Goal: Answer question/provide support: Share knowledge or assist other users

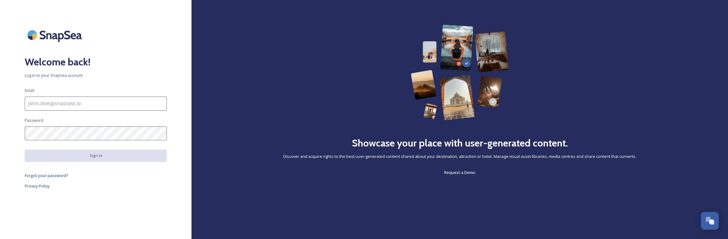
click at [122, 105] on input at bounding box center [96, 104] width 142 height 14
paste input "lisa.kelly@ngi.org.uk"
type input "lisa.kelly@ngi.org.uk"
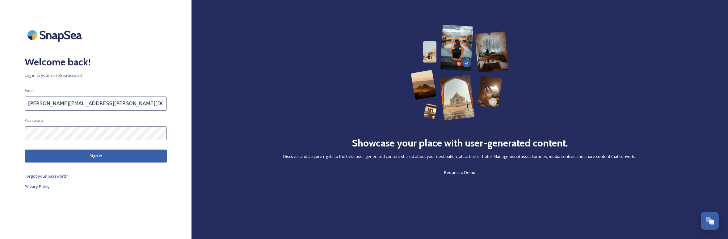
click at [118, 151] on button "Sign in" at bounding box center [96, 156] width 142 height 13
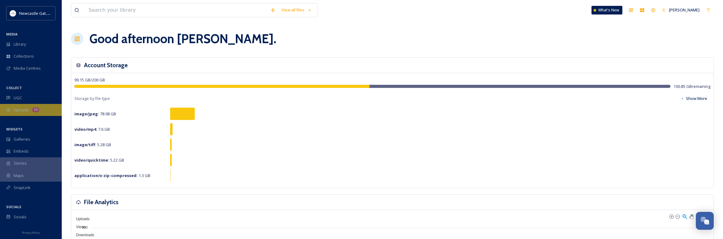
click at [23, 106] on div "Uploads 16" at bounding box center [31, 110] width 62 height 12
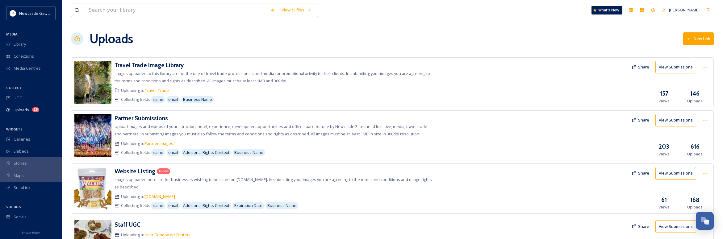
click at [642, 69] on button "Share" at bounding box center [641, 67] width 24 height 12
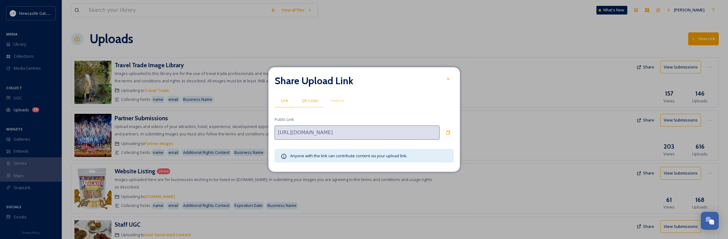
click at [310, 100] on span "QR Code" at bounding box center [309, 101] width 16 height 6
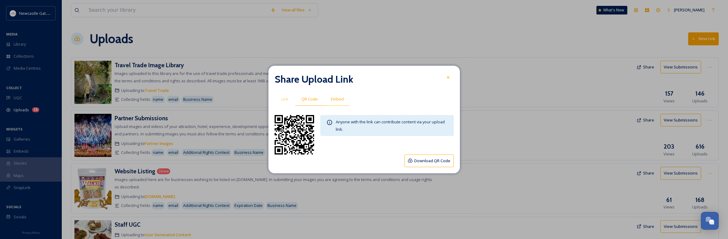
click at [334, 100] on span "Embed" at bounding box center [337, 99] width 13 height 6
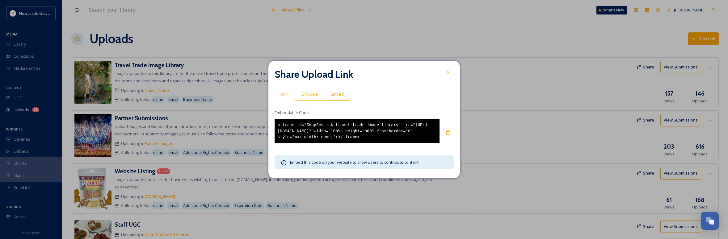
click at [314, 88] on div "QR Code" at bounding box center [309, 94] width 29 height 13
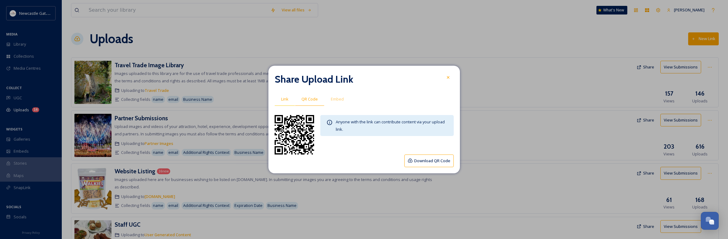
click at [285, 96] on div "Link" at bounding box center [284, 99] width 20 height 13
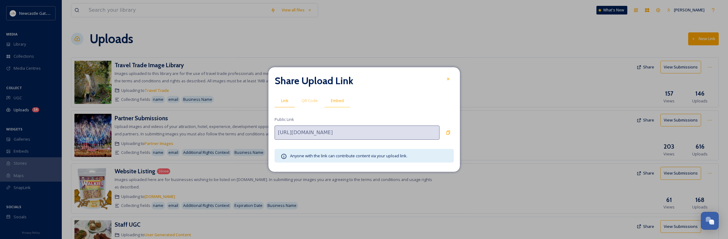
click at [337, 100] on span "Embed" at bounding box center [337, 101] width 13 height 6
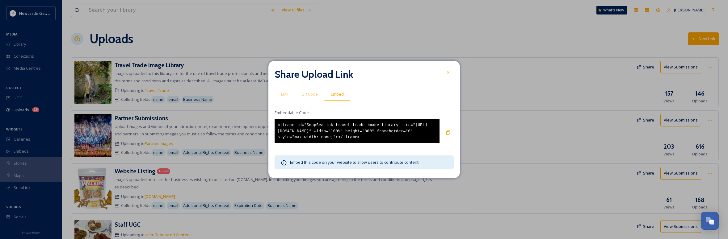
drag, startPoint x: 344, startPoint y: 140, endPoint x: 254, endPoint y: 120, distance: 92.1
click at [253, 120] on div "Share Upload Link Link QR Code Embed Embeddable Code <iframe id="SnapSeaLink-tr…" at bounding box center [364, 119] width 728 height 239
copy div "<iframe id="SnapSeaLink-travel-trade-image-library" src="https://app.snapsea.io…"
click at [450, 67] on div at bounding box center [447, 72] width 11 height 11
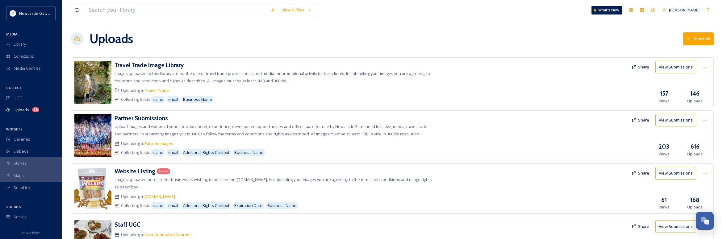
click at [645, 119] on button "Share" at bounding box center [641, 120] width 24 height 12
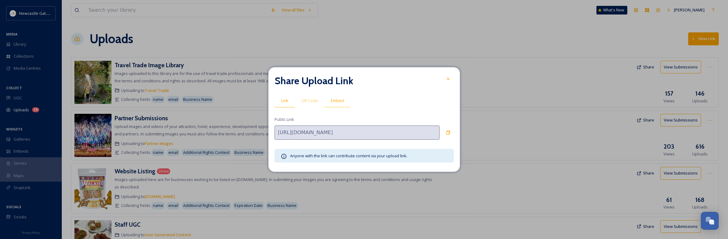
click at [328, 102] on div "Embed" at bounding box center [337, 100] width 26 height 13
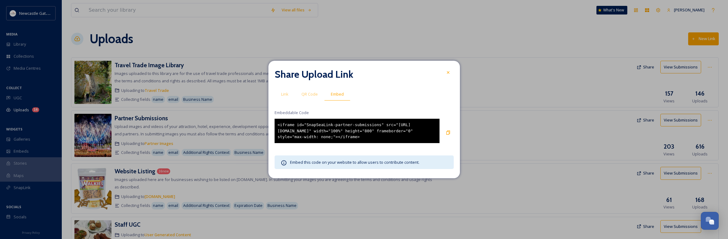
drag, startPoint x: 349, startPoint y: 141, endPoint x: 255, endPoint y: 112, distance: 98.1
click at [255, 112] on div "Share Upload Link Link QR Code Embed Embeddable Code <iframe id="SnapSeaLink-pa…" at bounding box center [364, 119] width 728 height 239
copy div "Embeddable Code <iframe id="SnapSeaLink-partner-submissions" src="https://app.s…"
drag, startPoint x: 360, startPoint y: 140, endPoint x: 357, endPoint y: 140, distance: 3.4
click at [360, 140] on div "<iframe id="SnapSeaLink-partner-submissions" src="https://app.snapsea.io/p/link…" at bounding box center [356, 131] width 165 height 24
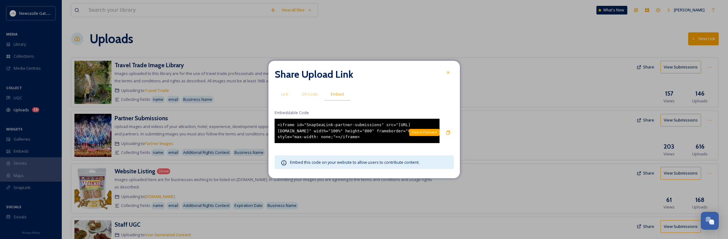
drag, startPoint x: 449, startPoint y: 132, endPoint x: 473, endPoint y: 131, distance: 23.8
click at [449, 132] on icon at bounding box center [448, 132] width 5 height 5
click at [444, 69] on div at bounding box center [447, 72] width 11 height 11
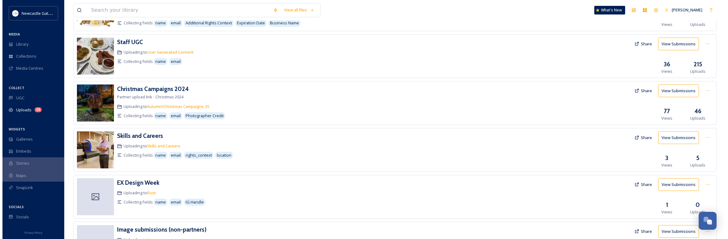
scroll to position [274, 0]
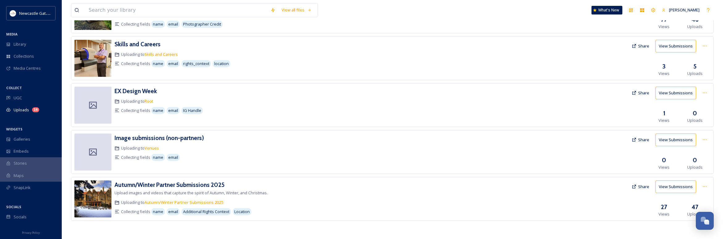
click at [645, 188] on button "Share" at bounding box center [641, 187] width 24 height 12
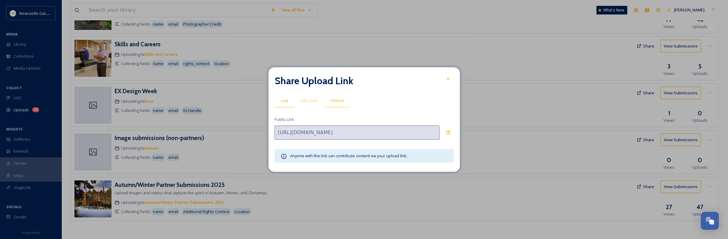
click at [335, 101] on span "Embed" at bounding box center [337, 101] width 13 height 6
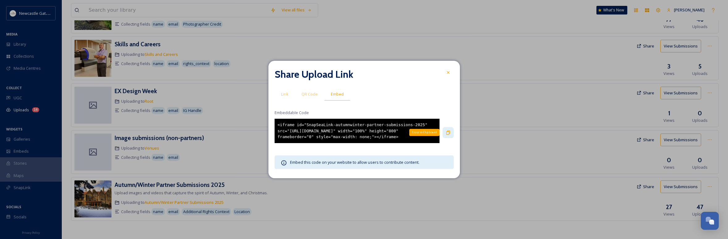
click at [450, 132] on icon at bounding box center [448, 133] width 4 height 4
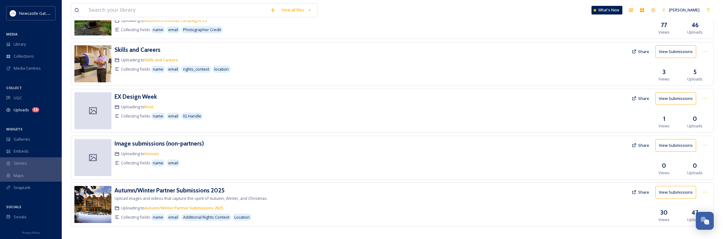
scroll to position [274, 0]
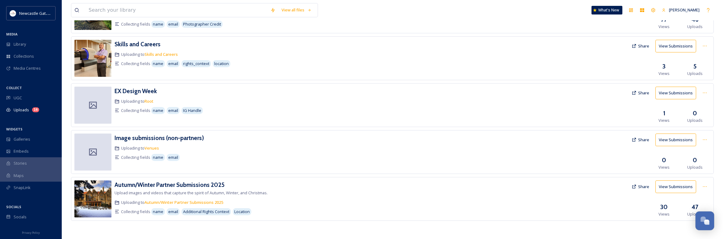
click at [698, 221] on div "Open Chat" at bounding box center [705, 220] width 18 height 10
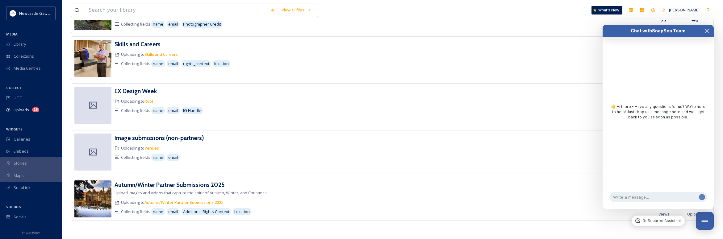
drag, startPoint x: 710, startPoint y: 28, endPoint x: 684, endPoint y: 71, distance: 49.9
click at [710, 28] on button "Close Chat" at bounding box center [707, 31] width 14 height 12
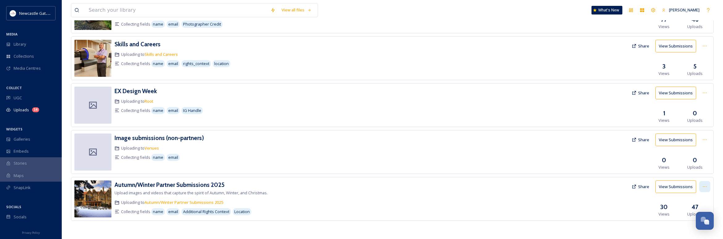
click at [703, 187] on icon at bounding box center [704, 186] width 5 height 5
click at [695, 210] on span "Edit" at bounding box center [693, 212] width 7 height 6
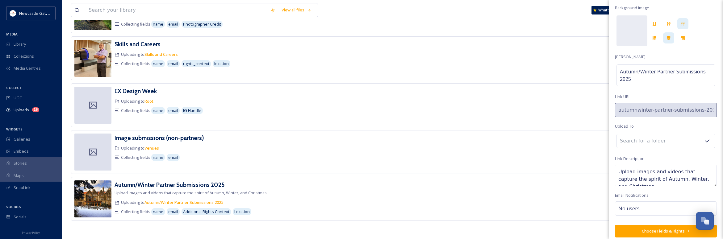
scroll to position [23, 0]
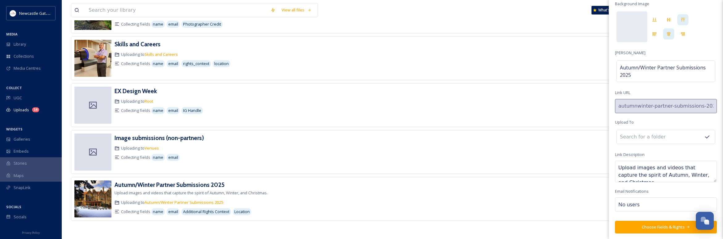
click at [669, 225] on button "Choose Fields & Rights" at bounding box center [666, 227] width 102 height 13
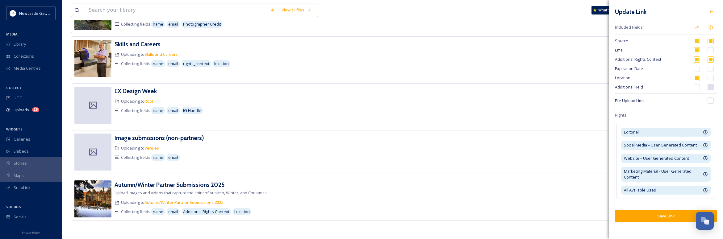
scroll to position [151, 0]
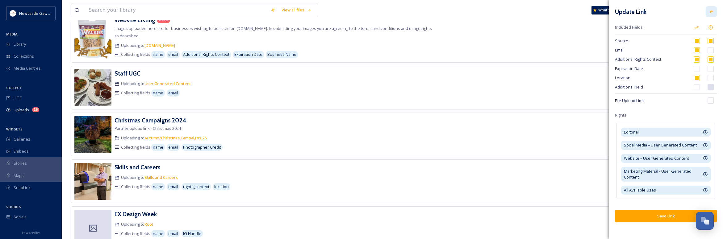
click at [709, 11] on icon at bounding box center [711, 11] width 5 height 5
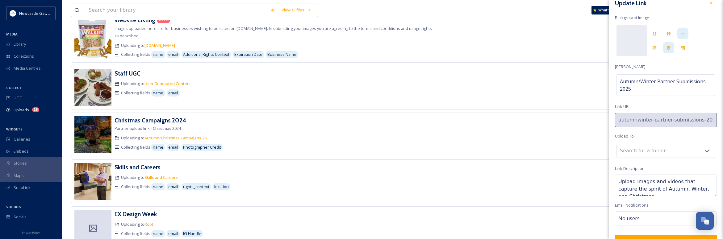
scroll to position [0, 0]
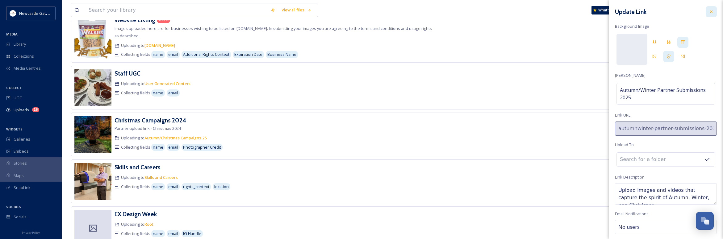
click at [707, 7] on div at bounding box center [711, 11] width 11 height 11
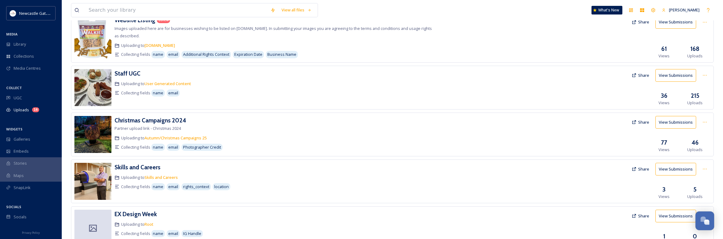
click at [712, 222] on div "Open Chat" at bounding box center [705, 220] width 18 height 10
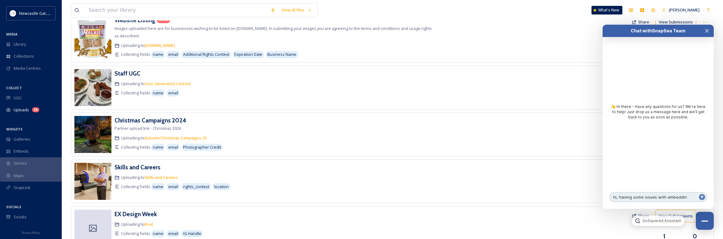
type textarea "hi, having some issues with embedding"
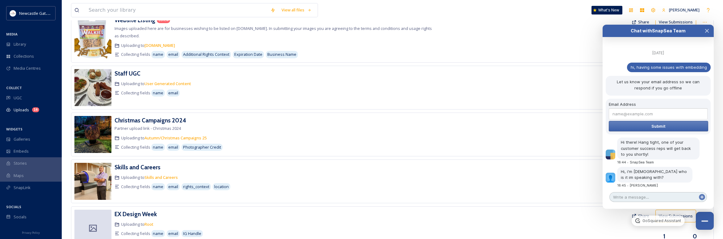
scroll to position [33, 0]
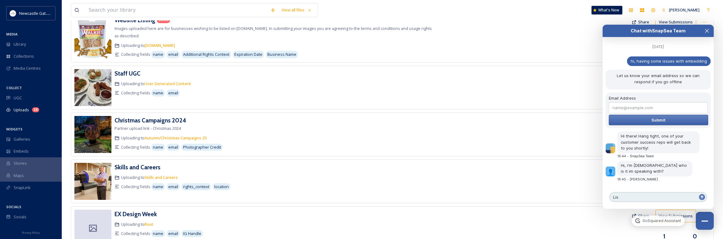
type textarea "[PERSON_NAME]"
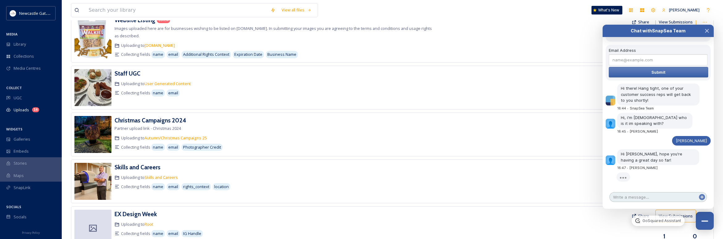
scroll to position [86, 0]
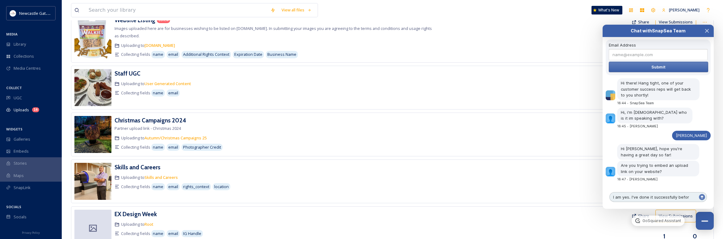
type textarea "I am yes. I've done it successfully before"
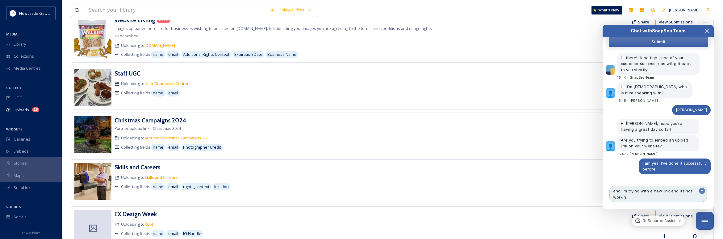
type textarea "and I'm trying with a new link and its not working"
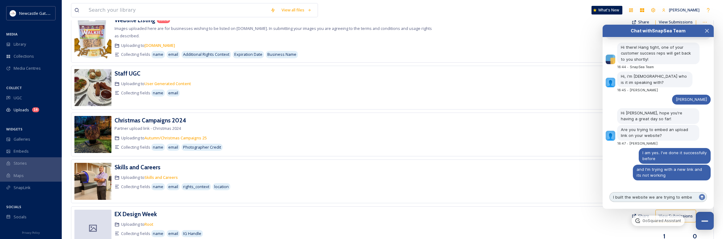
type textarea "I built the website we are trying to embed"
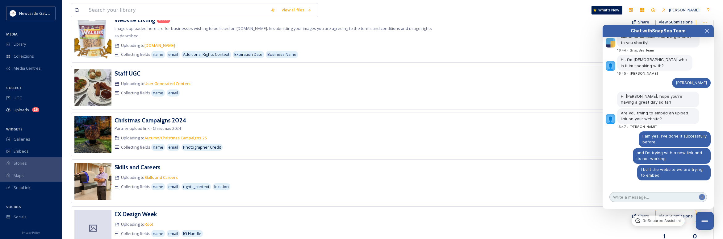
paste textarea "[URL][DOMAIN_NAME]"
type textarea "[URL][DOMAIN_NAME]"
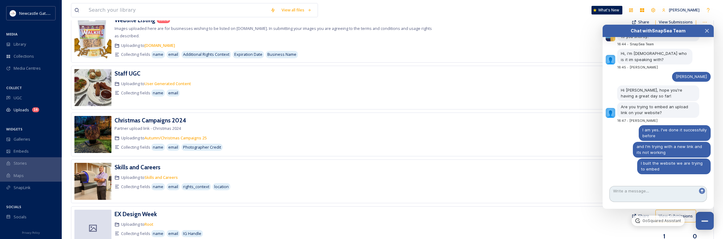
scroll to position [156, 0]
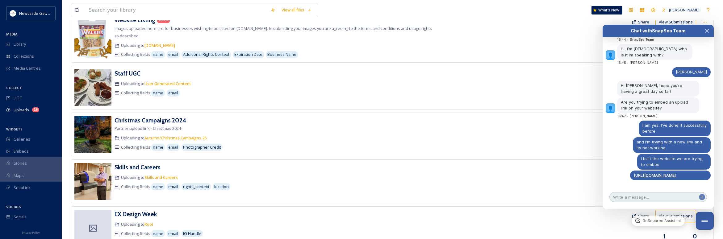
drag, startPoint x: 644, startPoint y: 197, endPoint x: 637, endPoint y: 194, distance: 7.6
click at [643, 197] on textarea at bounding box center [658, 197] width 98 height 10
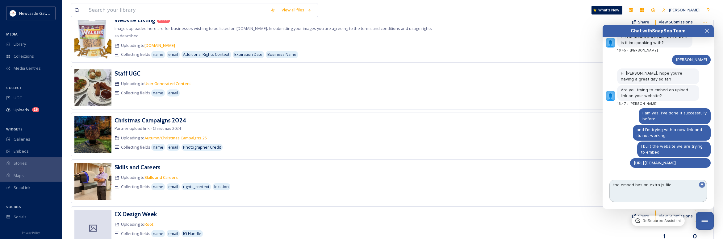
paste textarea "<script type="text/javascript" src=[URL][DOMAIN_NAME] async></script>"
type textarea "the embed has an extra js file <script type="text/javascript" src=[URL][DOMAIN_…"
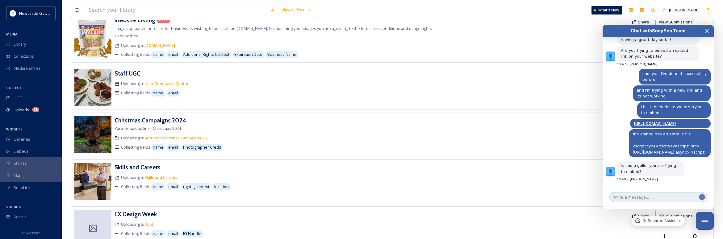
scroll to position [220, 0]
type textarea "e"
type textarea "yes"
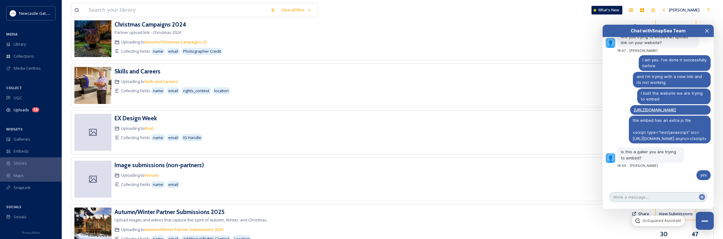
scroll to position [242, 0]
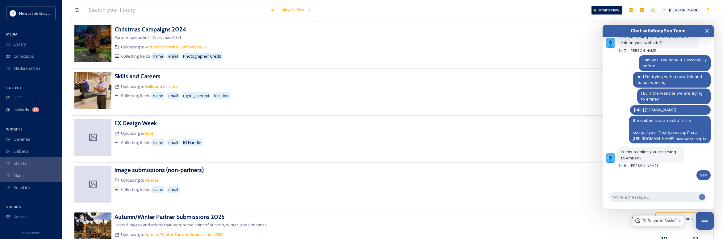
click at [716, 223] on div "View all files What's New [PERSON_NAME] Uploads New Link Travel Trade Image Lib…" at bounding box center [392, 15] width 661 height 514
drag, startPoint x: 708, startPoint y: 221, endPoint x: 615, endPoint y: 207, distance: 94.6
click at [709, 221] on button "Close Chat" at bounding box center [705, 221] width 18 height 18
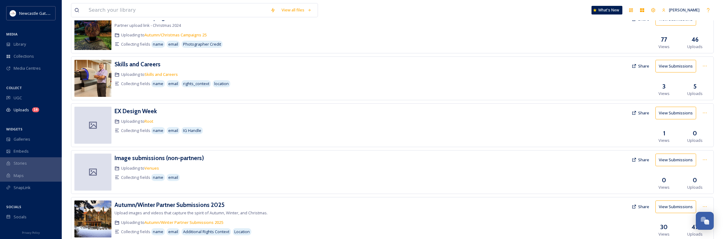
scroll to position [274, 0]
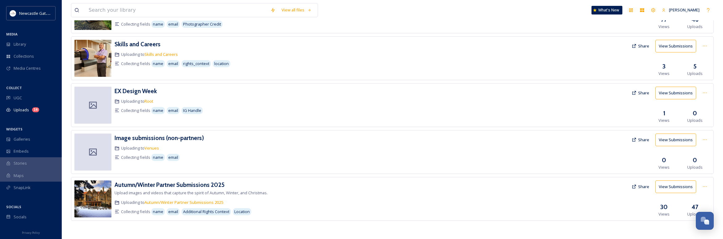
click at [640, 187] on button "Share" at bounding box center [641, 187] width 24 height 12
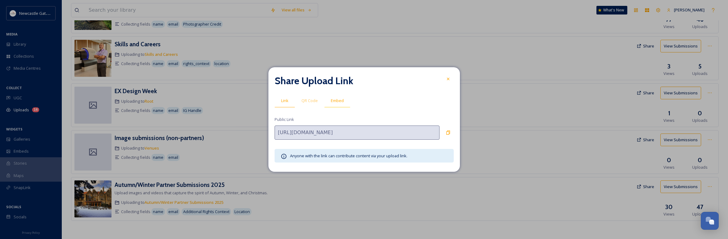
click at [338, 100] on span "Embed" at bounding box center [337, 101] width 13 height 6
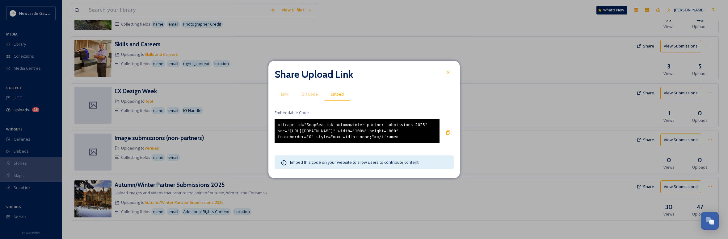
click at [353, 128] on div "<iframe id="SnapSeaLink-autumnwinter-partner-submissions-2025" src="[URL][DOMAI…" at bounding box center [356, 131] width 165 height 24
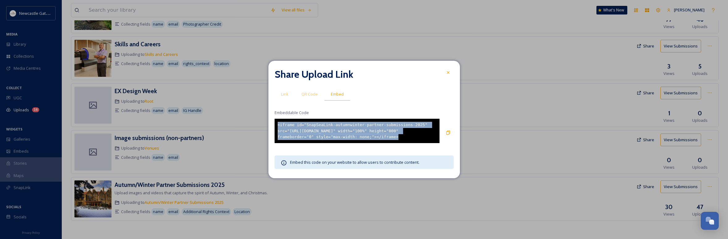
click at [353, 128] on div "<iframe id="SnapSeaLink-autumnwinter-partner-submissions-2025" src="[URL][DOMAI…" at bounding box center [356, 131] width 165 height 24
copy div "<iframe id="SnapSeaLink-autumnwinter-partner-submissions-2025" src="[URL][DOMAI…"
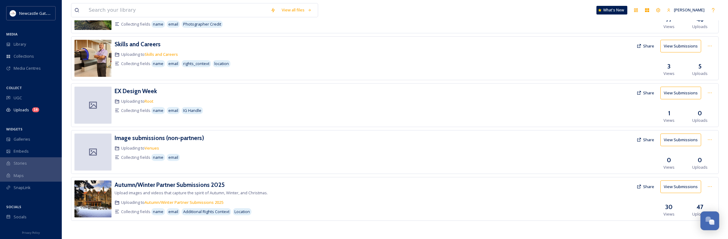
click at [712, 220] on div "Open Chat" at bounding box center [705, 220] width 18 height 10
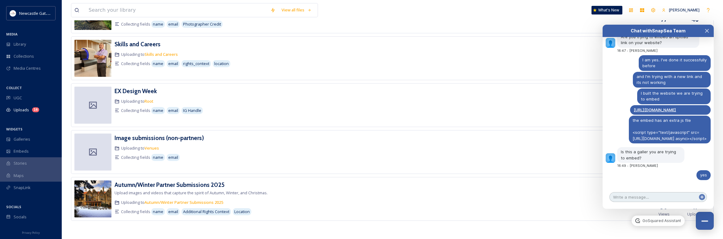
click at [649, 198] on textarea at bounding box center [658, 197] width 98 height 10
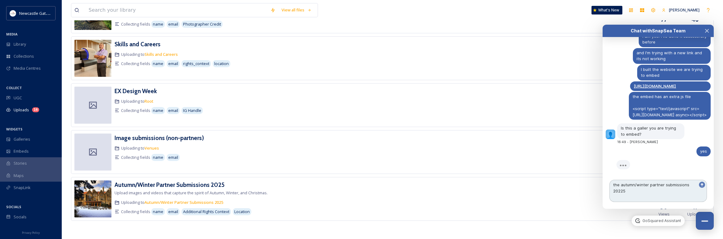
scroll to position [263, 0]
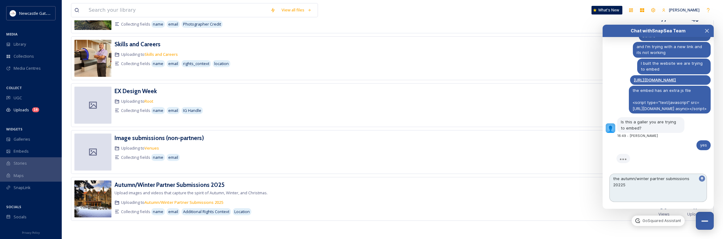
paste textarea "<iframe id="SnapSeaLink-autumnwinter-partner-submissions-2025" src="[URL][DOMAI…"
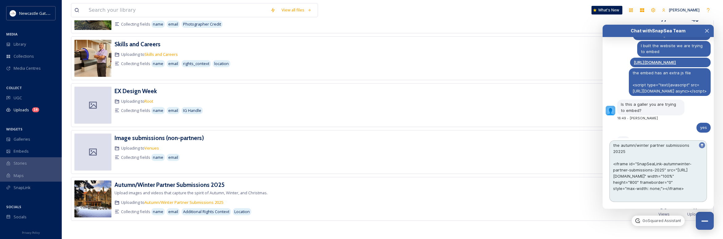
scroll to position [296, 0]
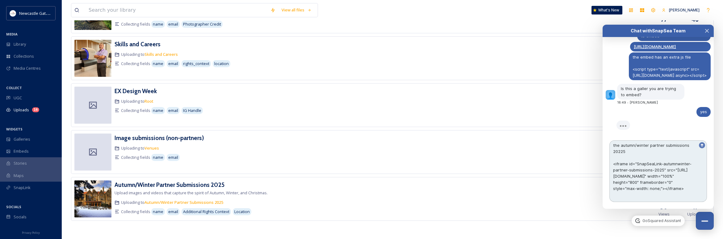
click at [623, 144] on textarea "the autumn/winter partner submissions 20225 <iframe id="SnapSeaLink-autumnwinte…" at bounding box center [658, 171] width 98 height 62
type textarea "the autumn/winter partner submissions 2025 <iframe id="SnapSeaLink-autumnwinter…"
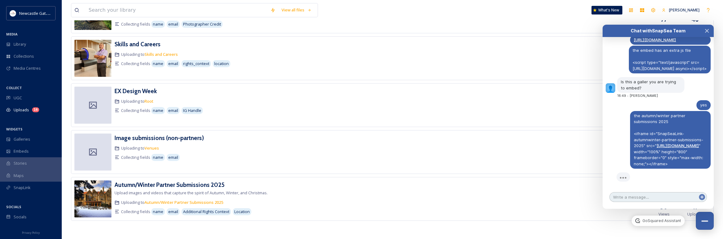
scroll to position [327, 0]
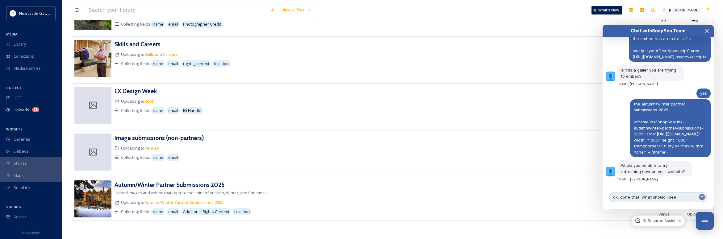
type textarea "ok, done that, what should I see?"
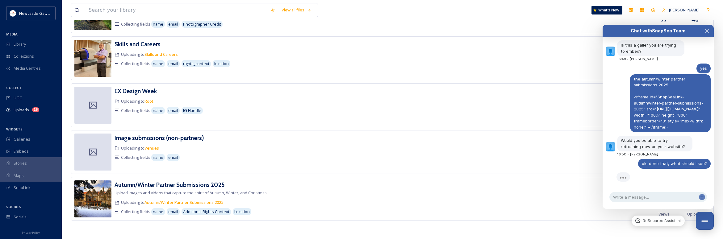
scroll to position [375, 0]
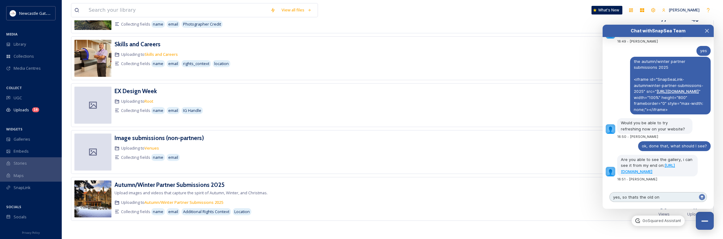
type textarea "yes, so thats the old one"
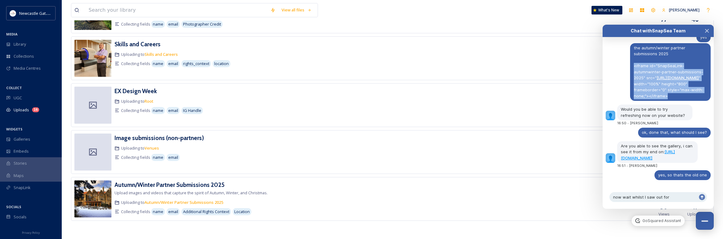
drag, startPoint x: 629, startPoint y: 47, endPoint x: 698, endPoint y: 93, distance: 83.4
click at [698, 93] on div "the autumn/winter partner submissions 2025 <iframe id="SnapSeaLink-autumnwinter…" at bounding box center [670, 72] width 81 height 58
copy span "<iframe id="SnapSeaLink-autumnwinter-partner-submissions-2025" src=" [URL][DOMA…"
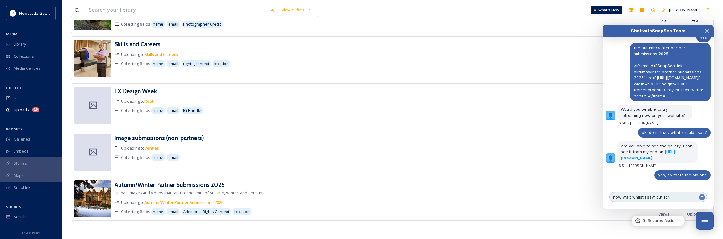
click at [683, 199] on textarea "now wait whilst I saw out for" at bounding box center [658, 197] width 98 height 10
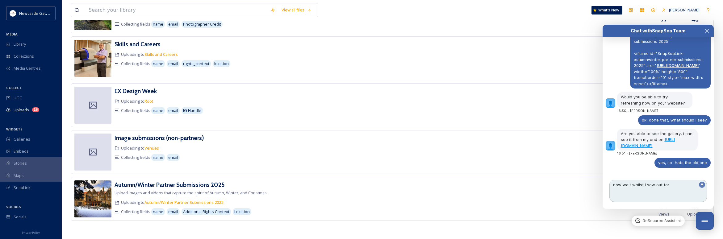
paste textarea "<iframe id="SnapSeaLink-autumnwinter-partner-submissions-2025" src="[URL][DOMAI…"
type textarea "now wait whilst I saw out for <iframe id="SnapSeaLink-autumnwinter-partner-subm…"
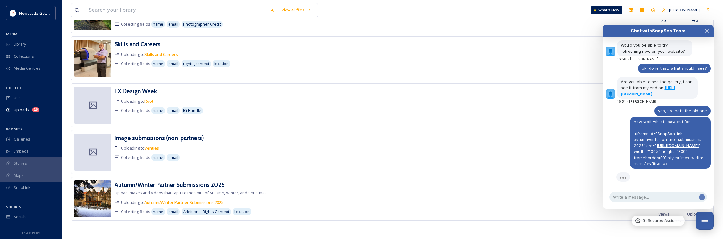
scroll to position [454, 0]
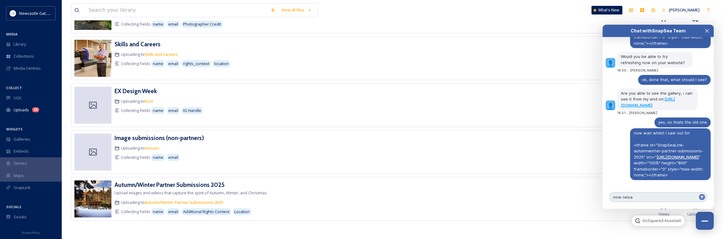
type textarea "now reload"
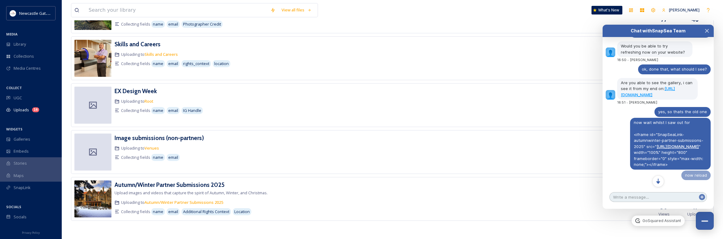
scroll to position [464, 0]
type textarea "please"
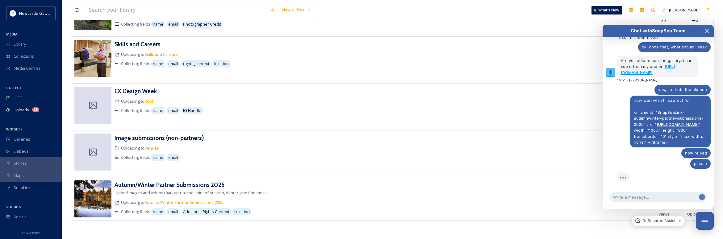
scroll to position [487, 0]
click at [624, 197] on textarea at bounding box center [658, 197] width 98 height 10
type textarea "you see it?"
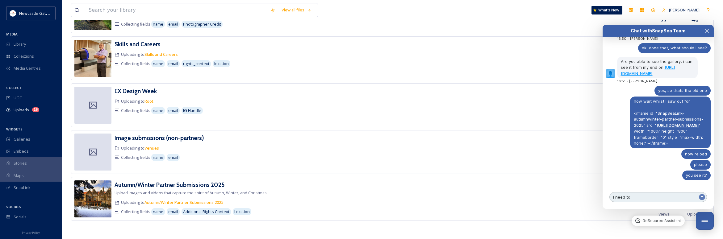
scroll to position [497, 0]
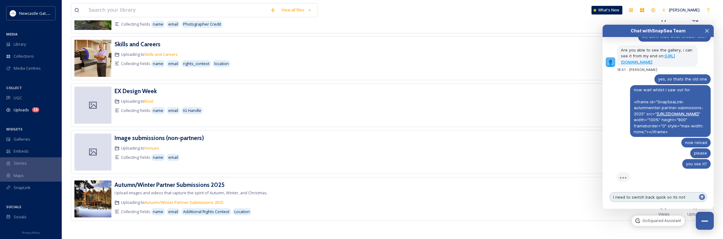
type textarea "I need to switch back quick so its not broken"
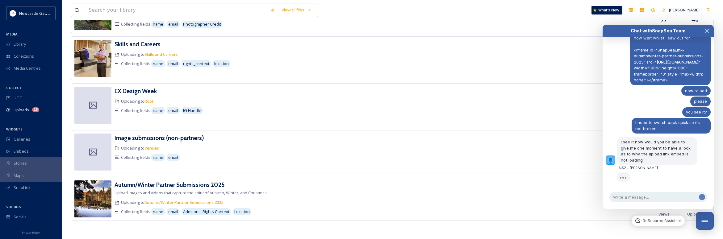
scroll to position [538, 0]
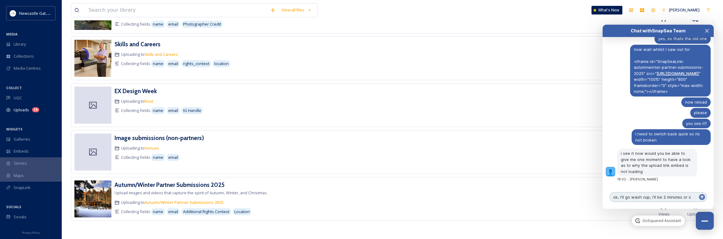
type textarea "ok, I'll go wash cup, i'll be 2 minutes or so"
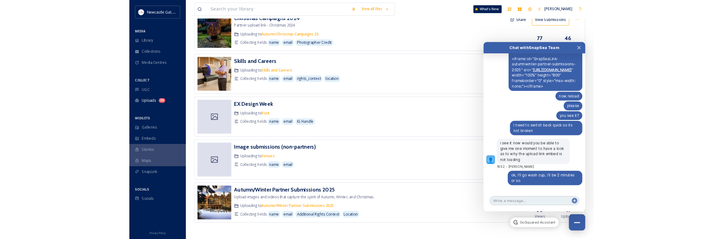
scroll to position [557, 0]
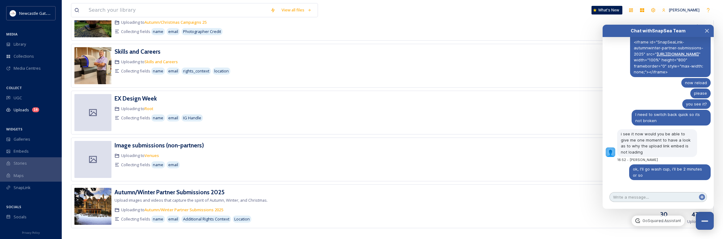
click at [636, 199] on textarea at bounding box center [658, 197] width 98 height 10
type textarea "where are we at?"
type textarea "\"
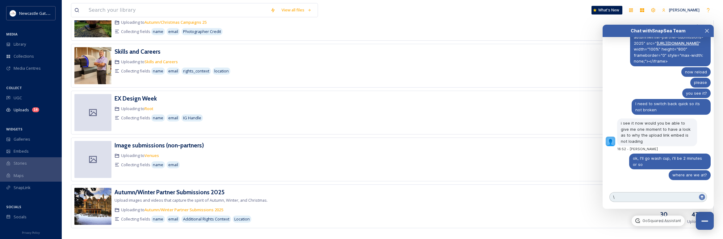
click at [639, 196] on textarea "\" at bounding box center [658, 197] width 98 height 10
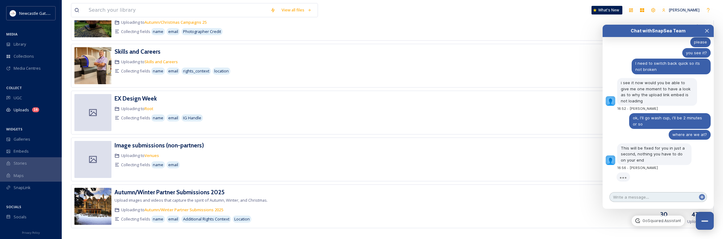
scroll to position [626, 0]
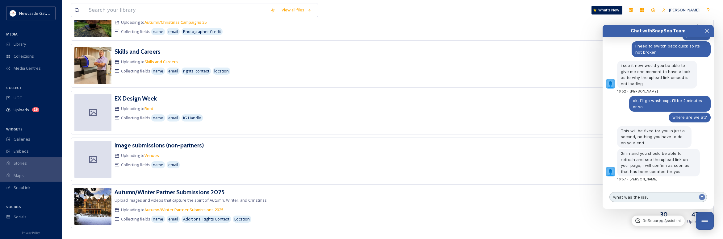
type textarea "what was the issue"
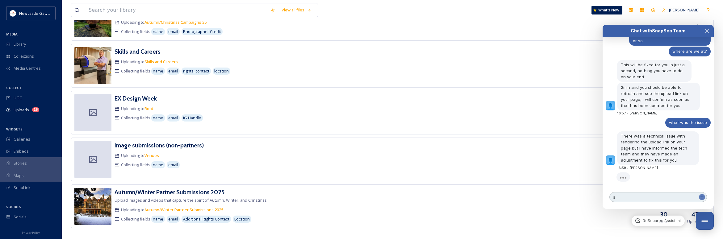
scroll to position [680, 0]
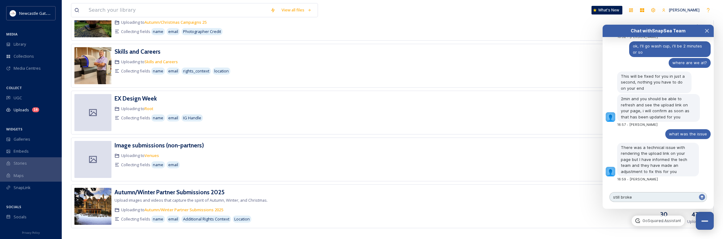
type textarea "still broken"
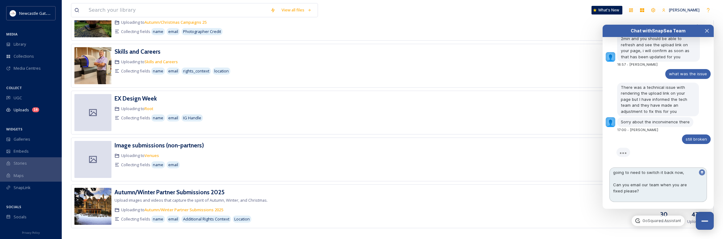
scroll to position [747, 0]
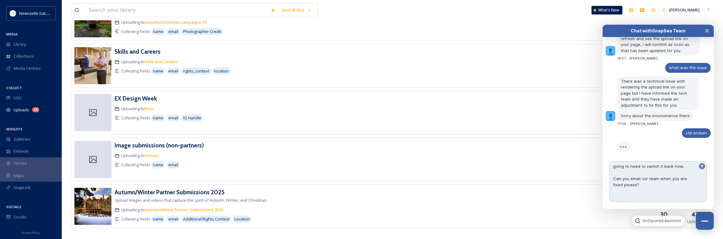
paste textarea "[PERSON_NAME][EMAIL_ADDRESS][DOMAIN_NAME]"
type textarea "going to need to switch it back now, Can you email our team when you are fixed …"
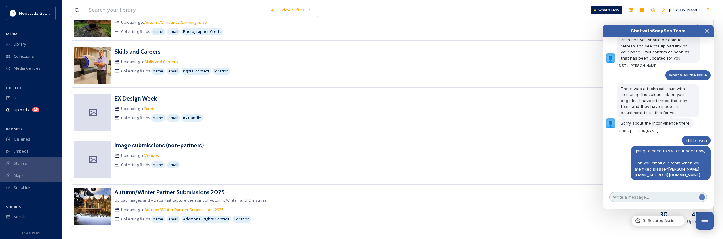
scroll to position [768, 0]
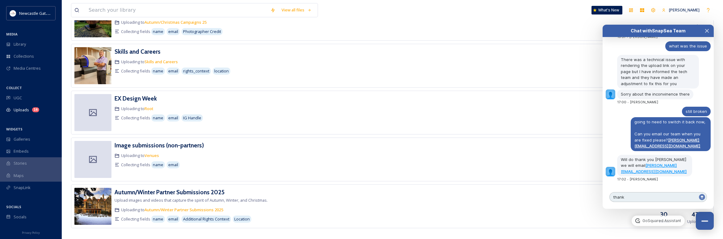
type textarea "thanks"
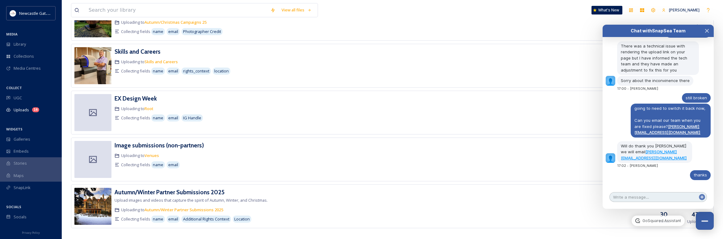
scroll to position [782, 0]
